Goal: Task Accomplishment & Management: Use online tool/utility

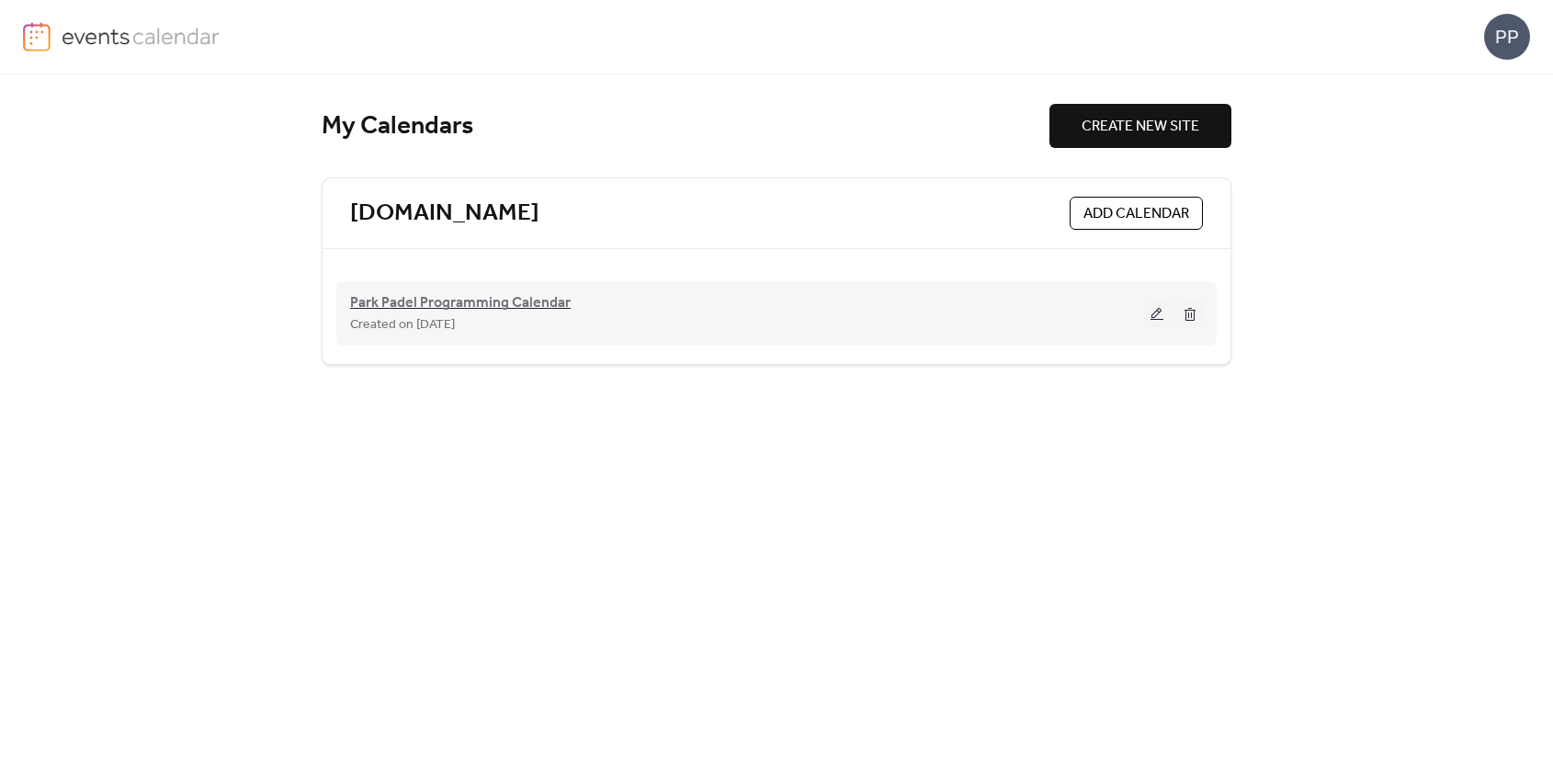
click at [501, 294] on span "Park Padel Programming Calendar" at bounding box center [460, 304] width 220 height 23
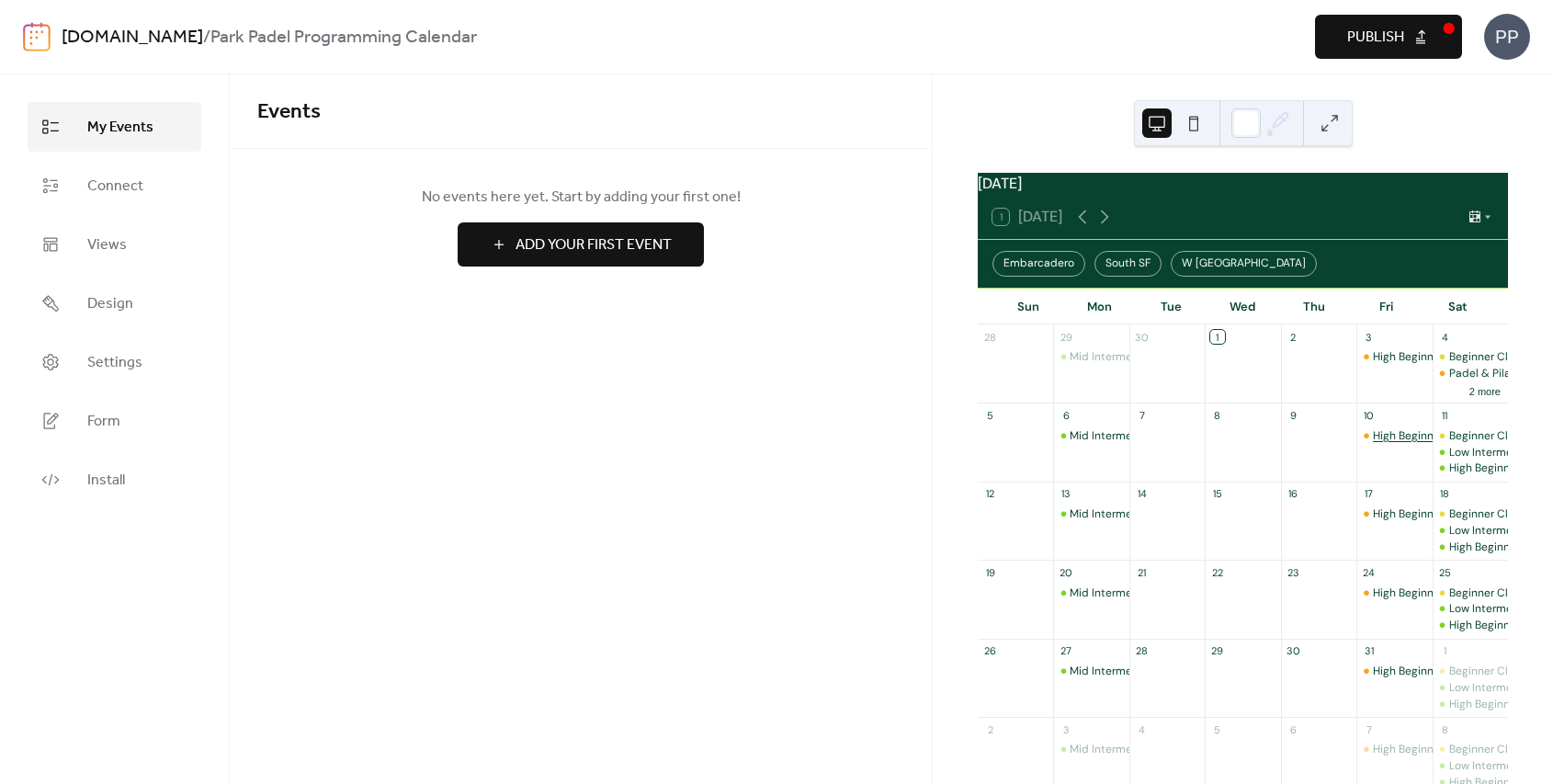
click at [1384, 444] on div "High Beginner Clinic (Levels" at bounding box center [1443, 436] width 142 height 16
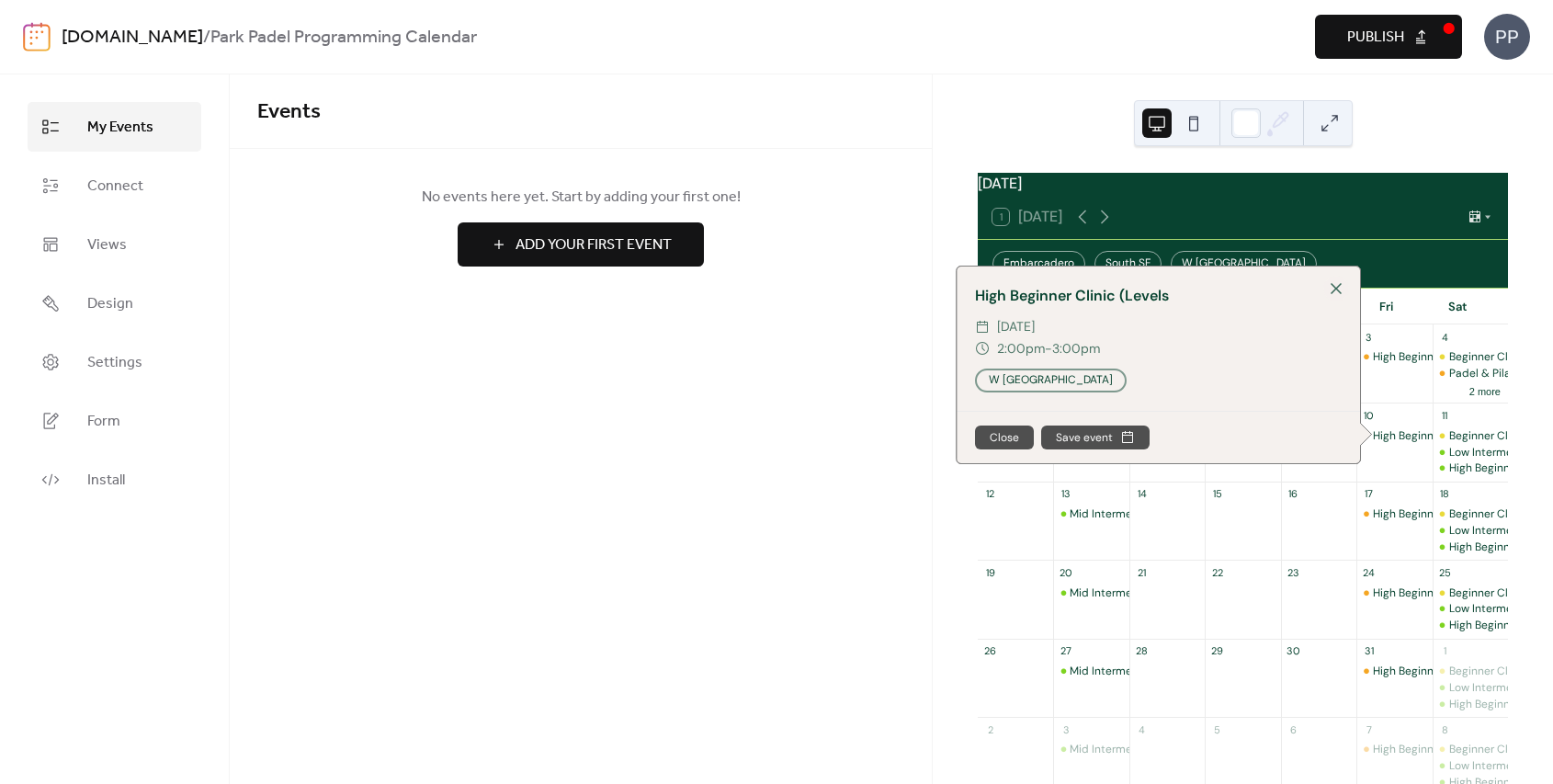
click at [889, 471] on div "Events No events here yet. Start by adding your first one! Add Your First Event…" at bounding box center [580, 429] width 701 height 709
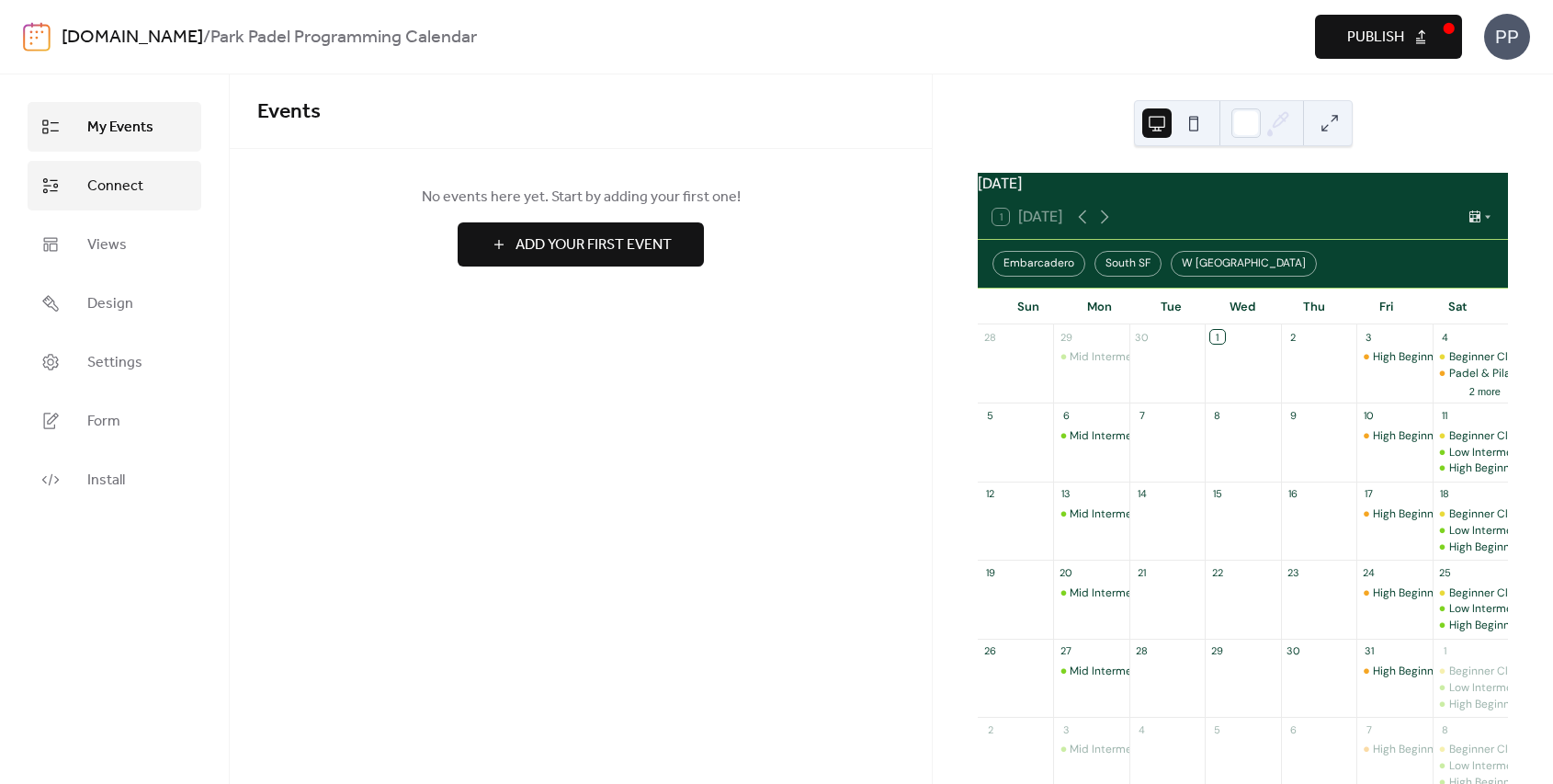
click at [128, 188] on span "Connect" at bounding box center [115, 187] width 56 height 23
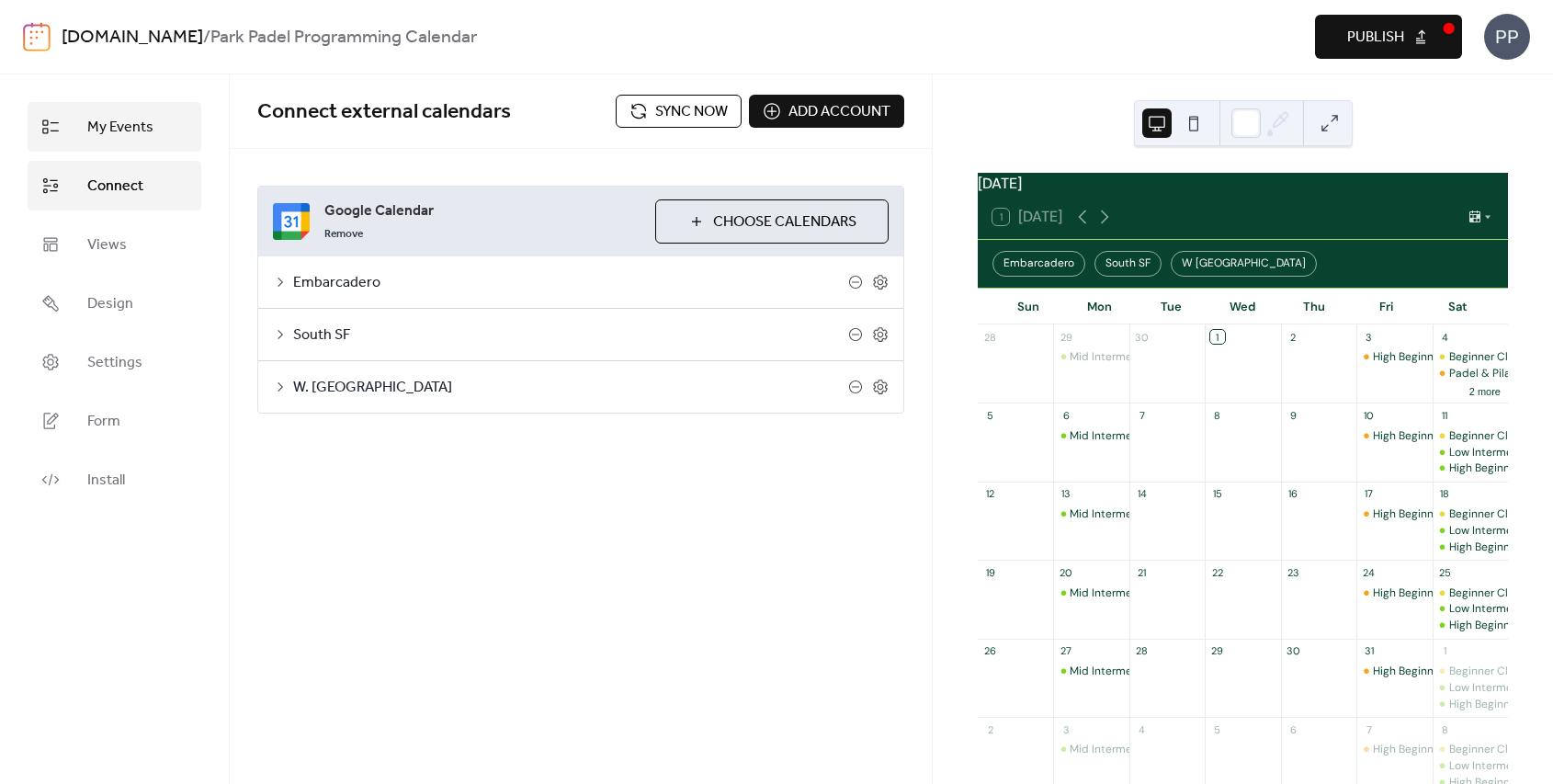
click at [113, 126] on span "My Events" at bounding box center [120, 128] width 67 height 23
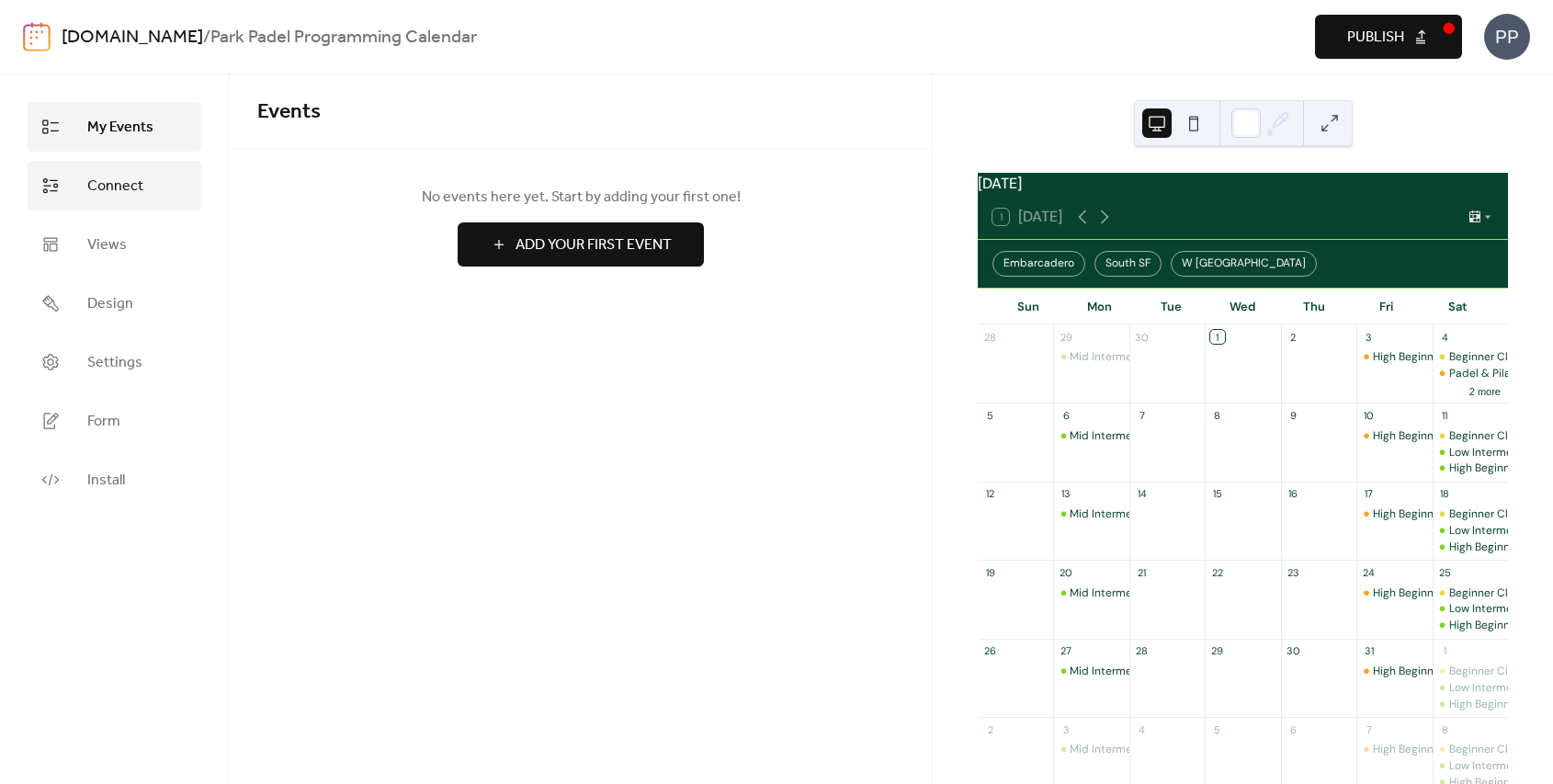
click at [130, 187] on span "Connect" at bounding box center [115, 187] width 56 height 23
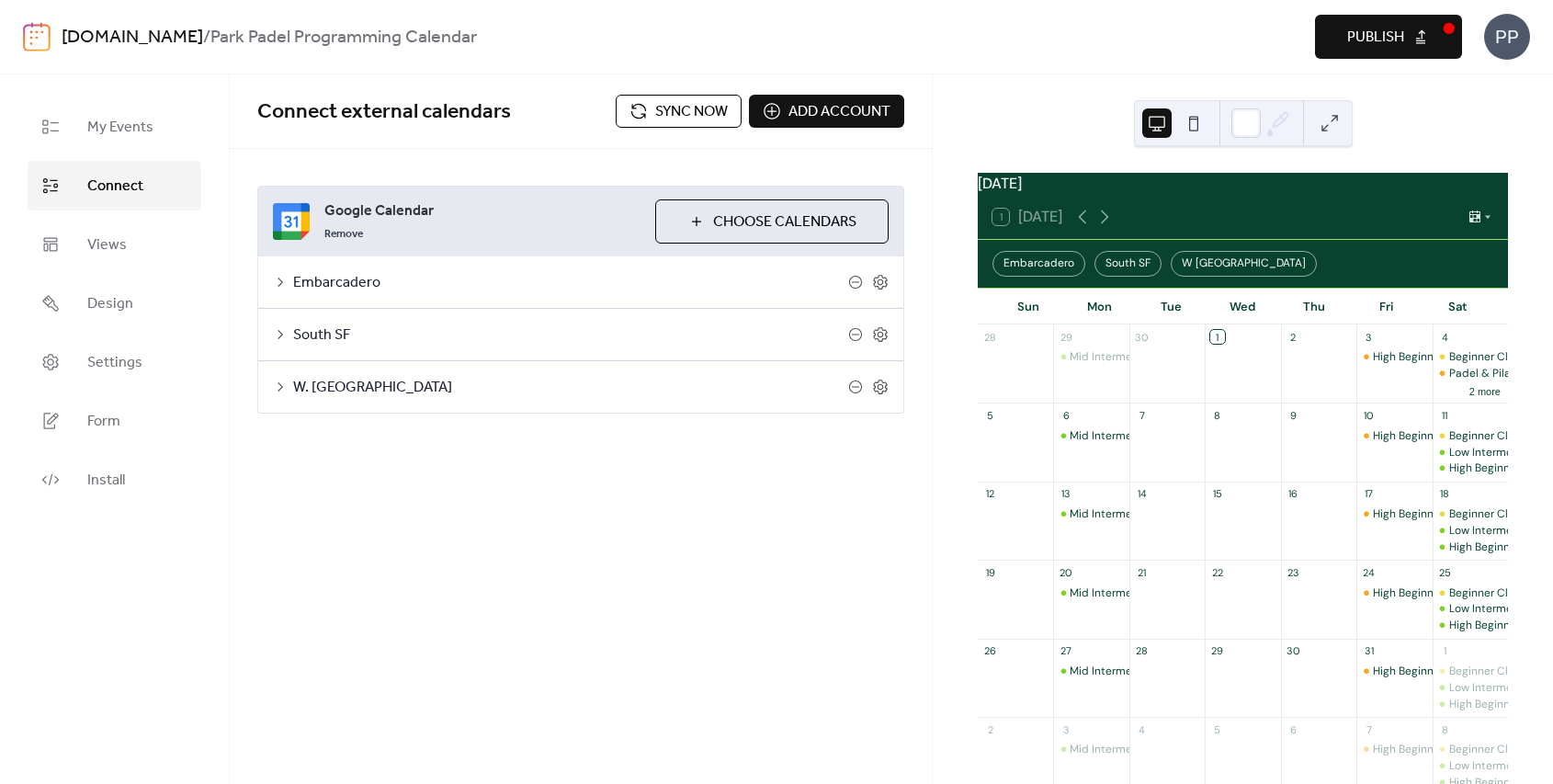
click at [675, 112] on span "Sync now" at bounding box center [691, 113] width 72 height 23
